Goal: Information Seeking & Learning: Learn about a topic

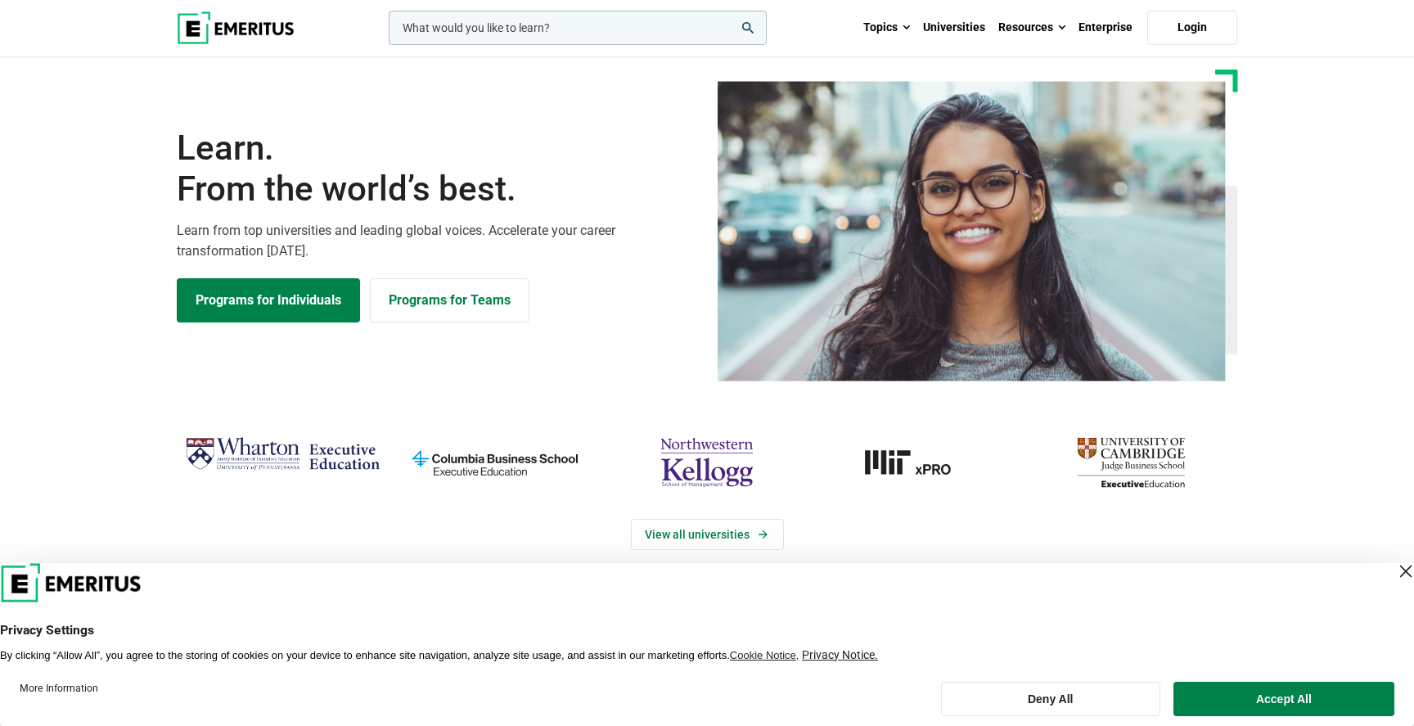
scroll to position [5, 0]
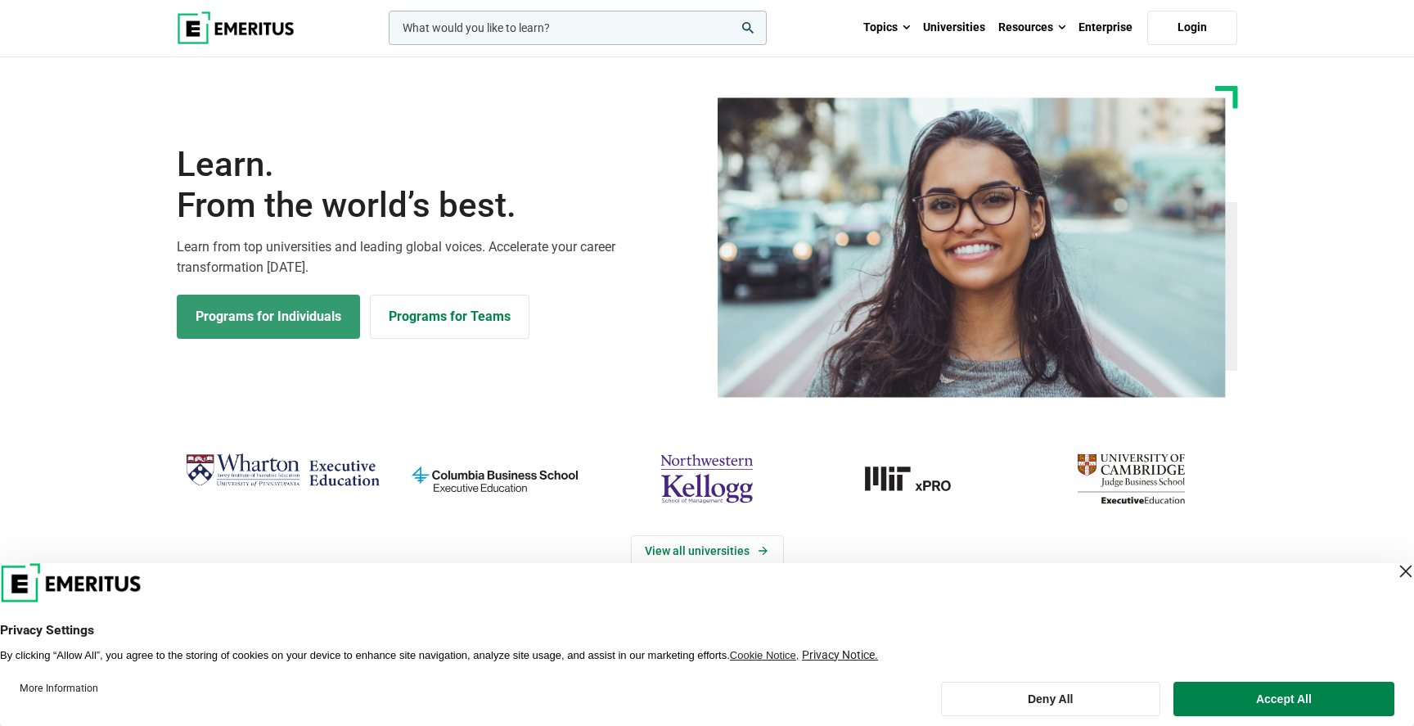
click at [272, 331] on link "Programs for Individuals" at bounding box center [268, 317] width 183 height 44
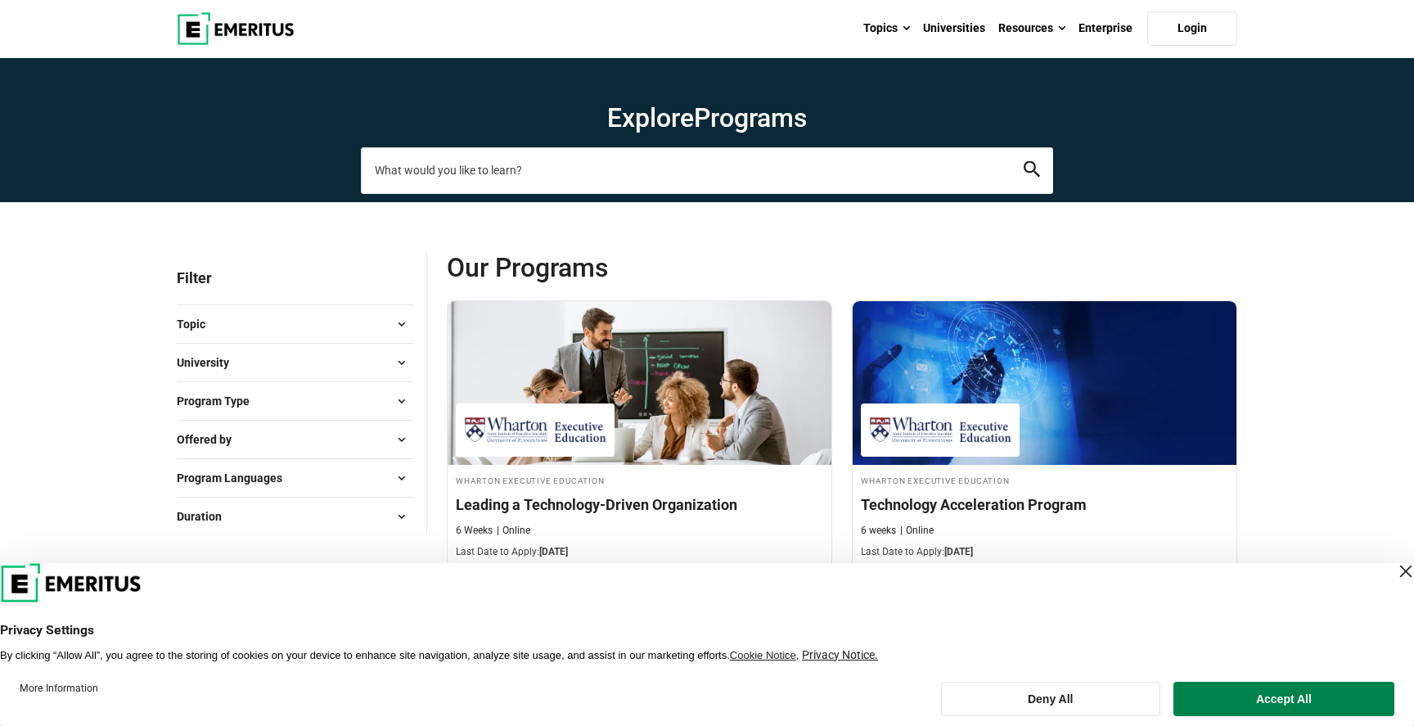
click at [434, 183] on input "search-page" at bounding box center [707, 170] width 692 height 46
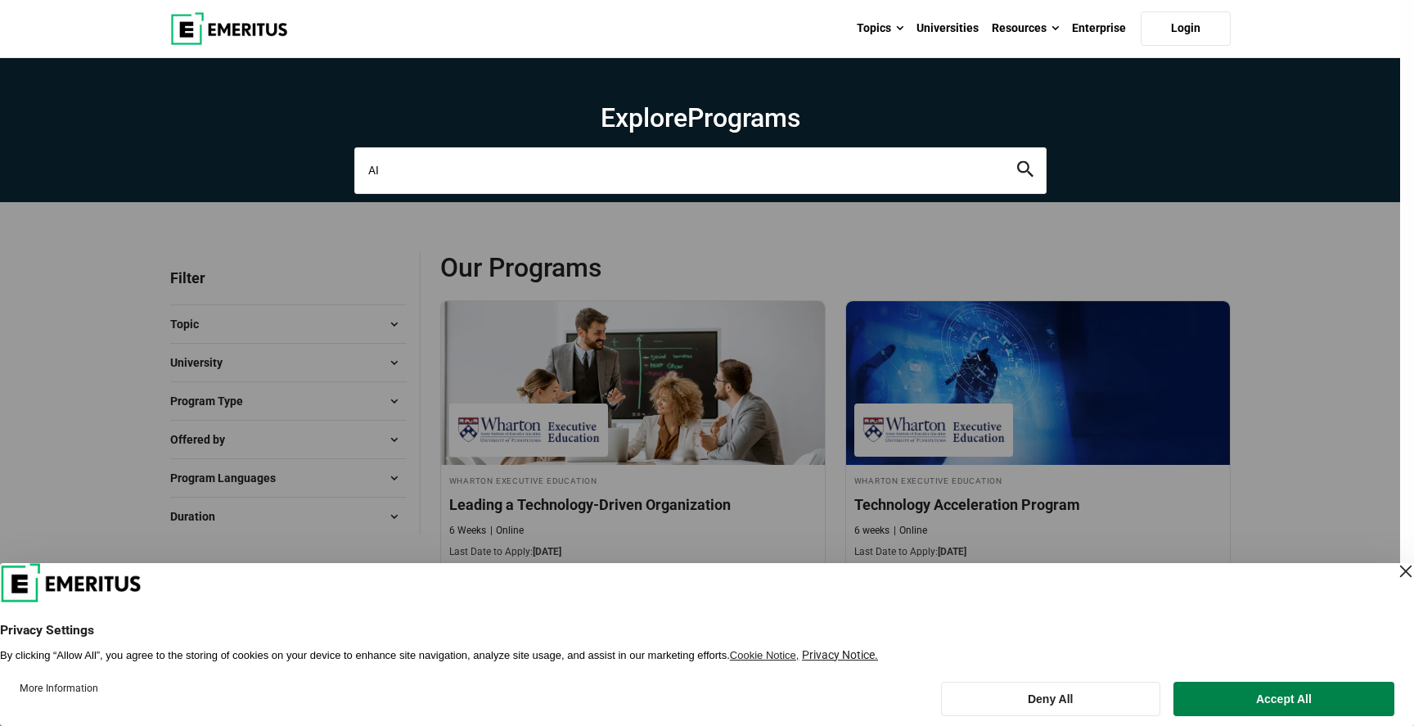
type input "AI"
click at [1017, 161] on button "search" at bounding box center [1025, 170] width 16 height 19
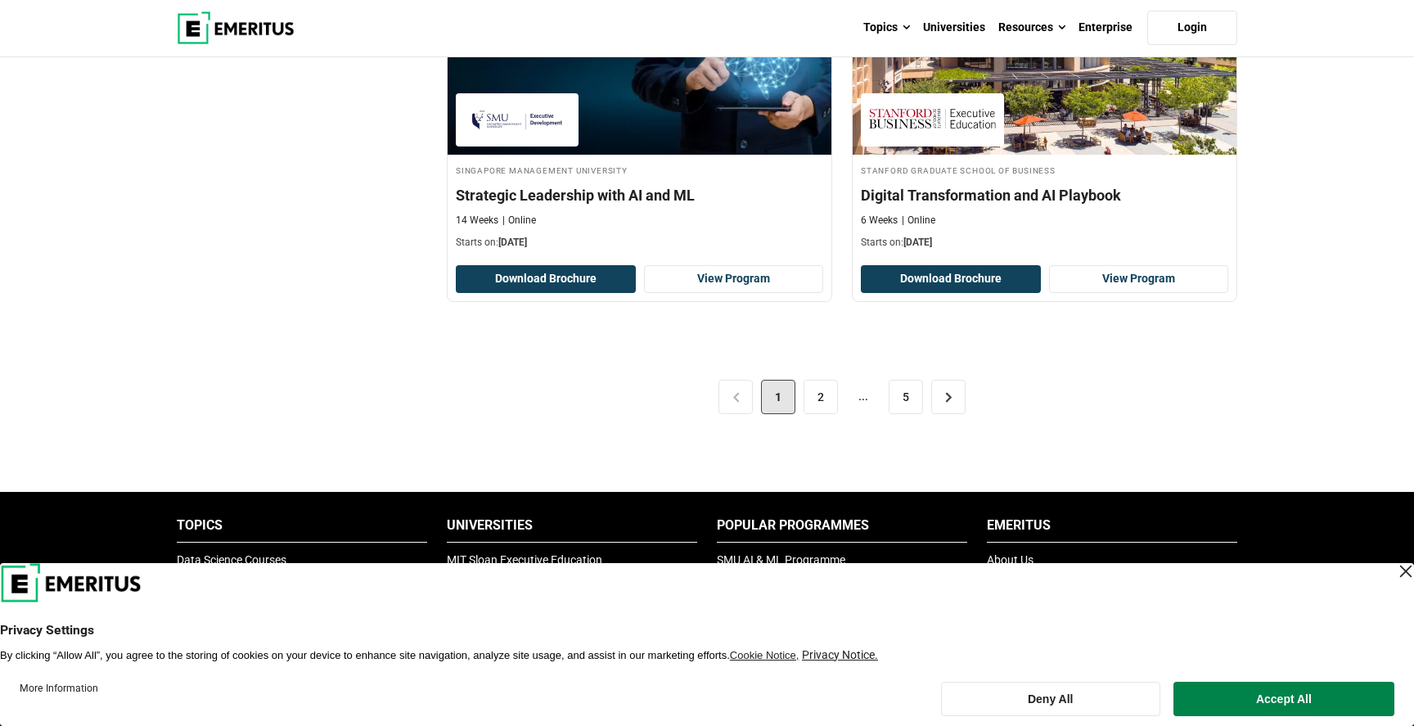
scroll to position [3494, 0]
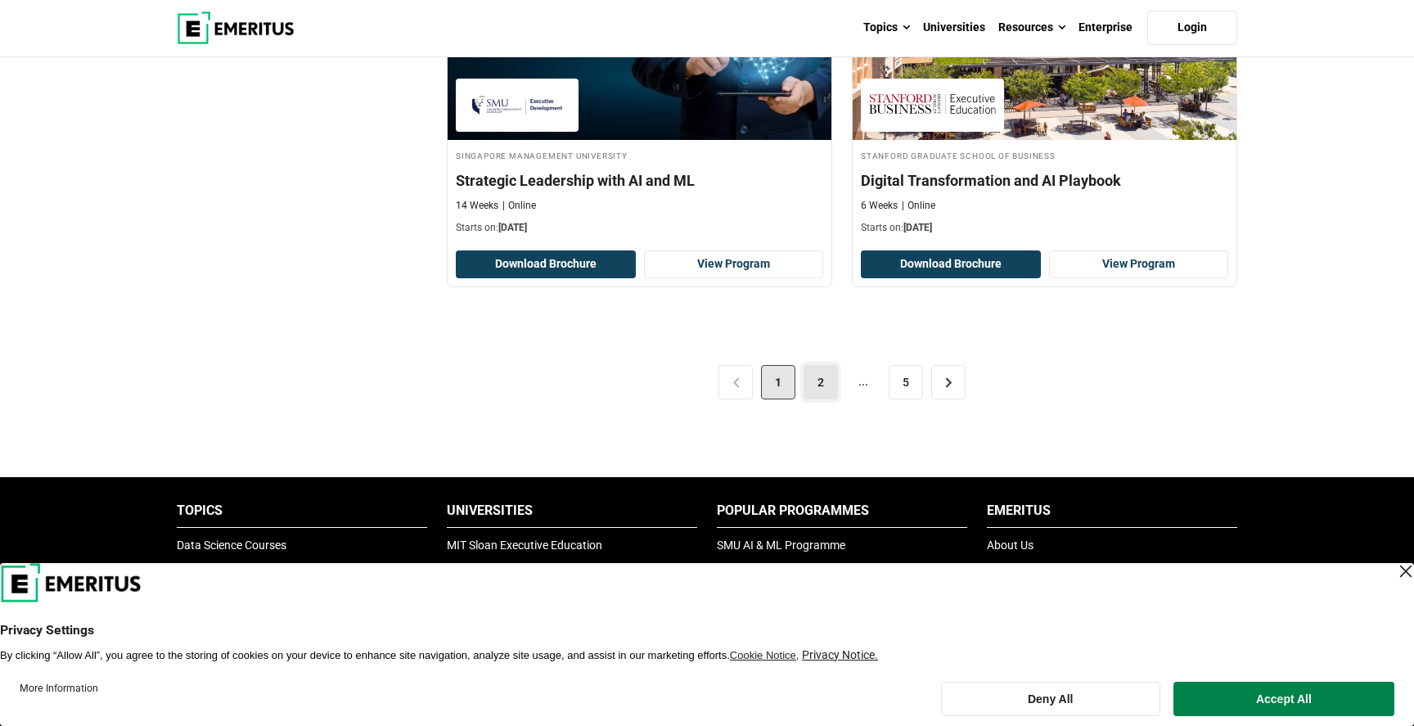
click at [817, 381] on link "2" at bounding box center [821, 382] width 34 height 34
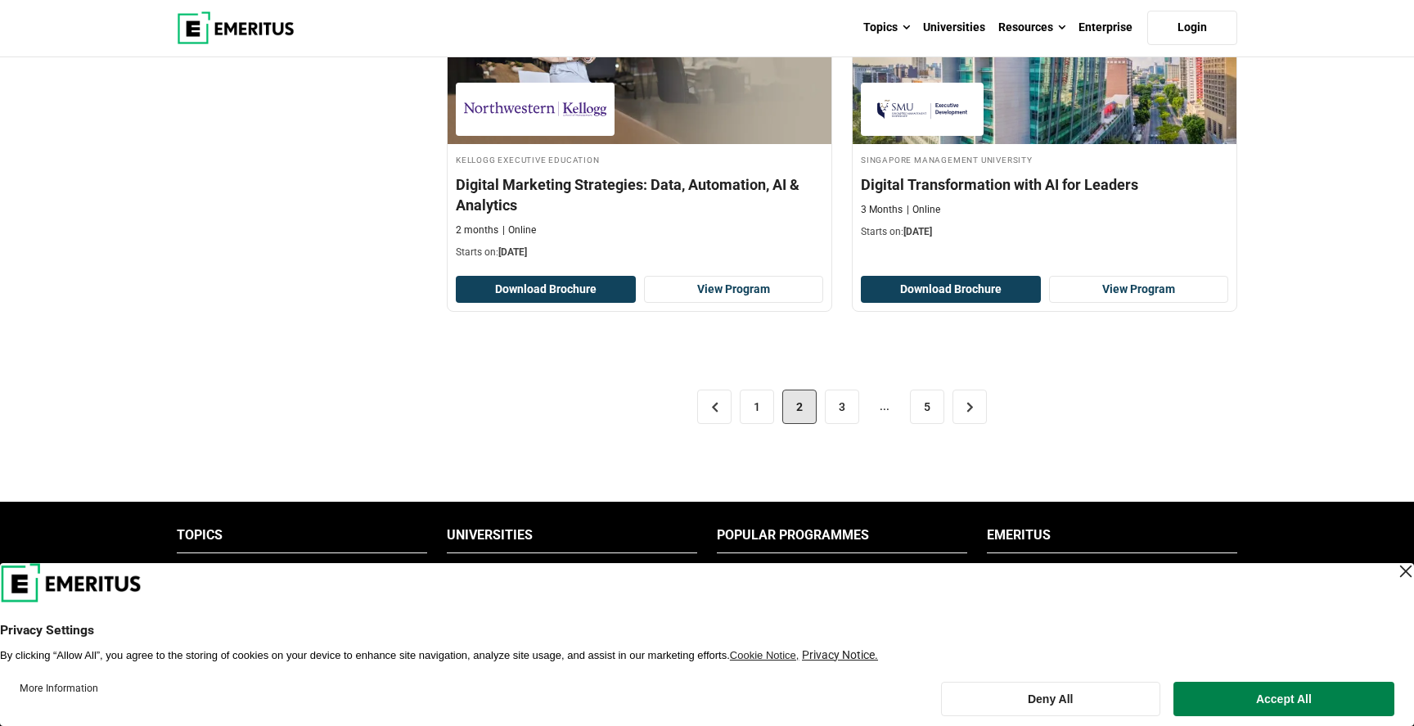
scroll to position [3532, 0]
